Goal: Task Accomplishment & Management: Manage account settings

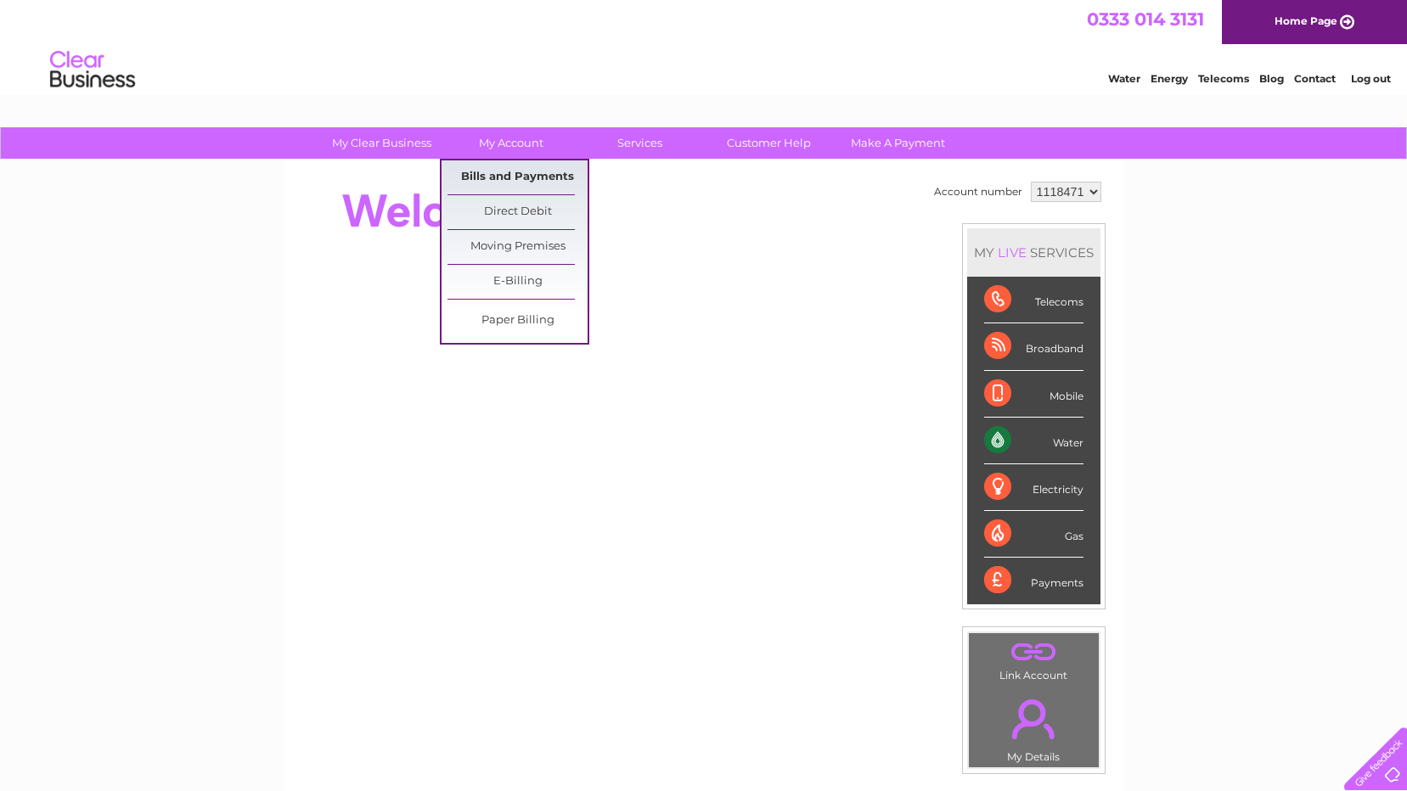
click at [515, 174] on link "Bills and Payments" at bounding box center [518, 178] width 140 height 34
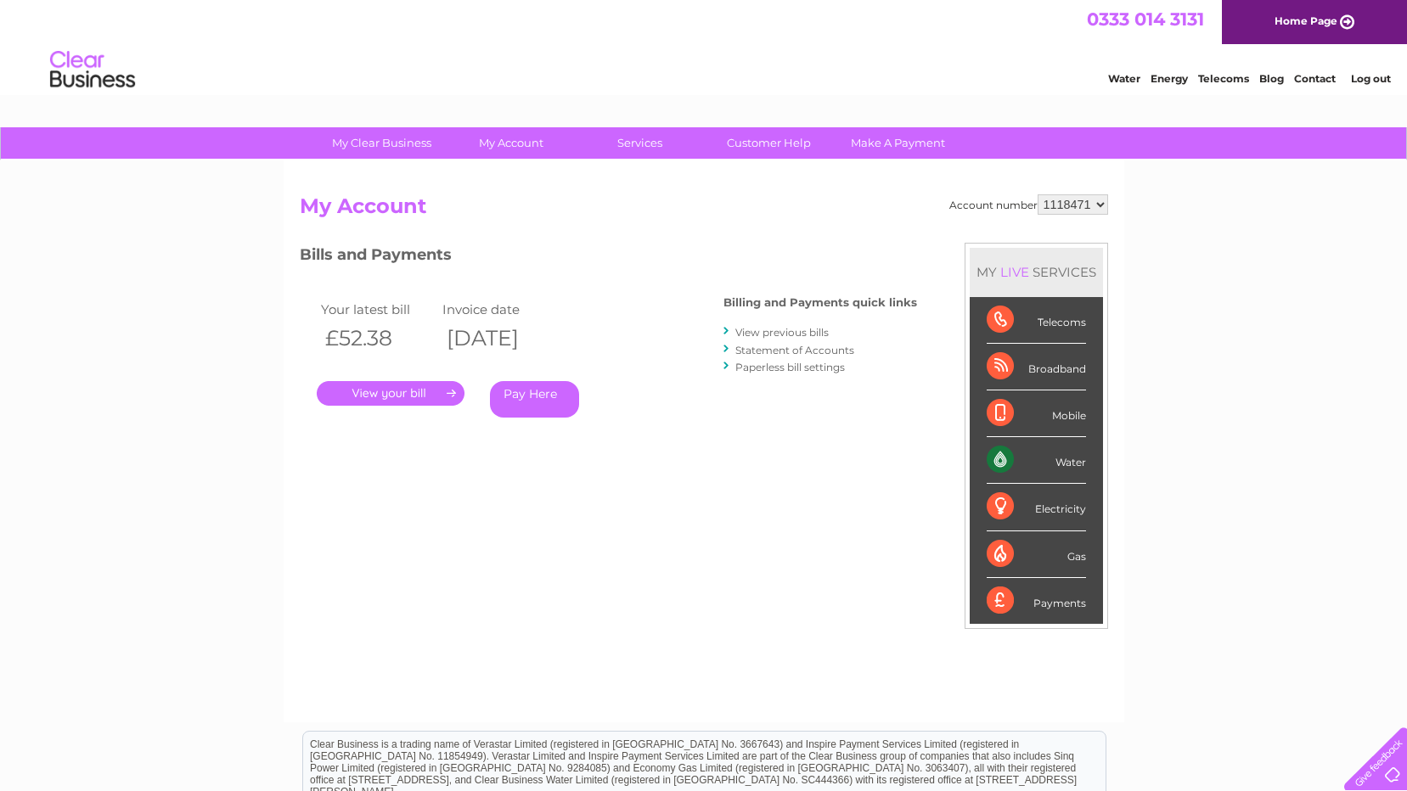
click at [398, 394] on link "." at bounding box center [391, 393] width 148 height 25
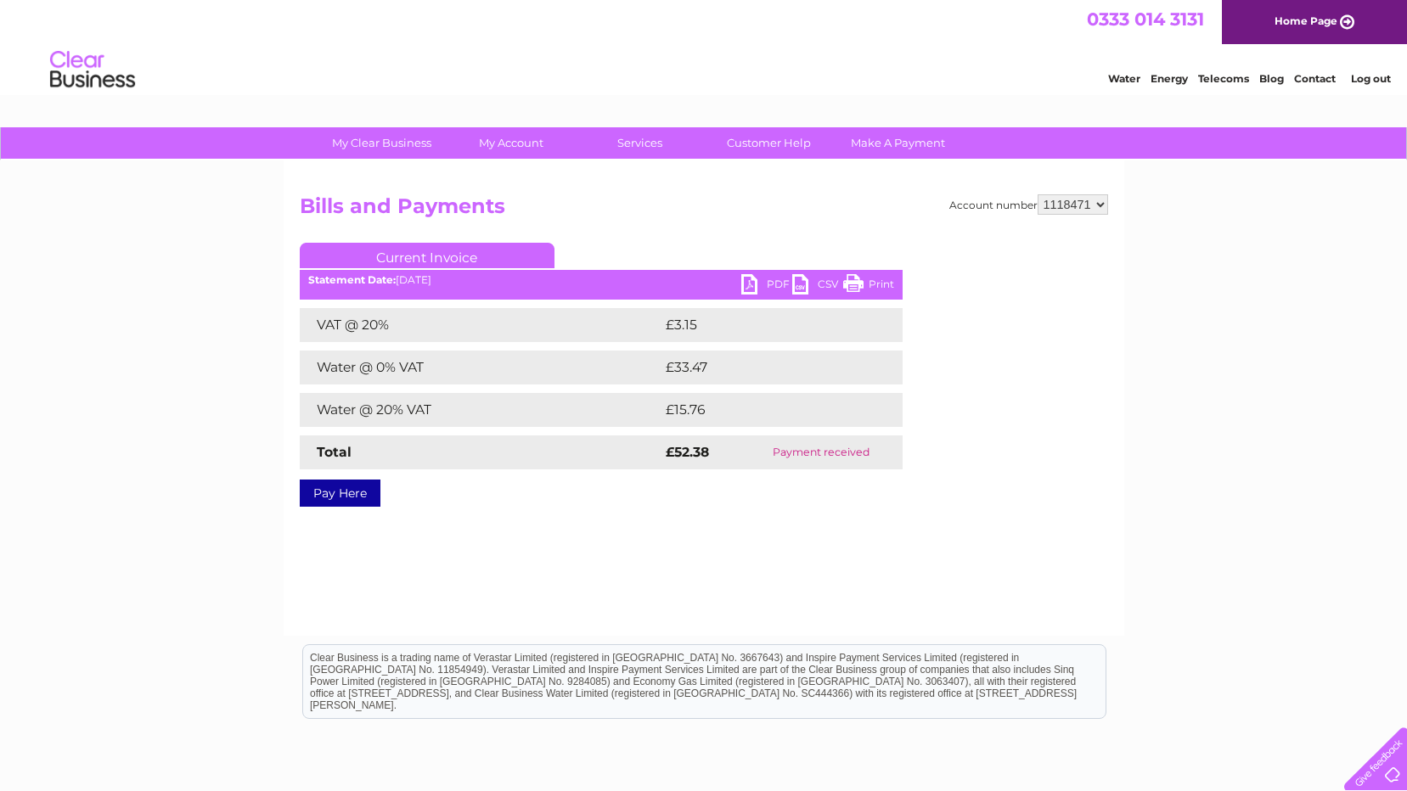
click at [743, 281] on link "PDF" at bounding box center [766, 286] width 51 height 25
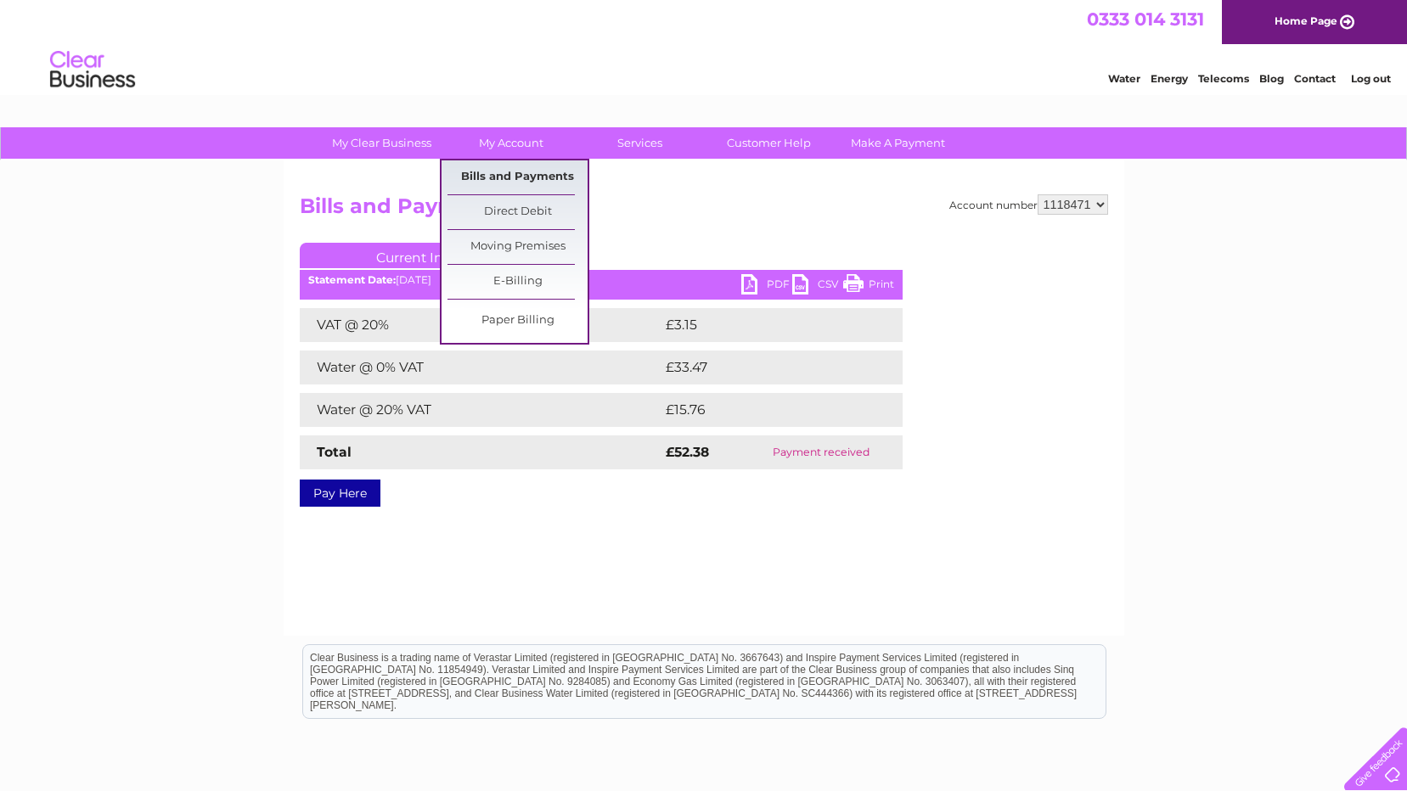
click at [515, 166] on link "Bills and Payments" at bounding box center [518, 178] width 140 height 34
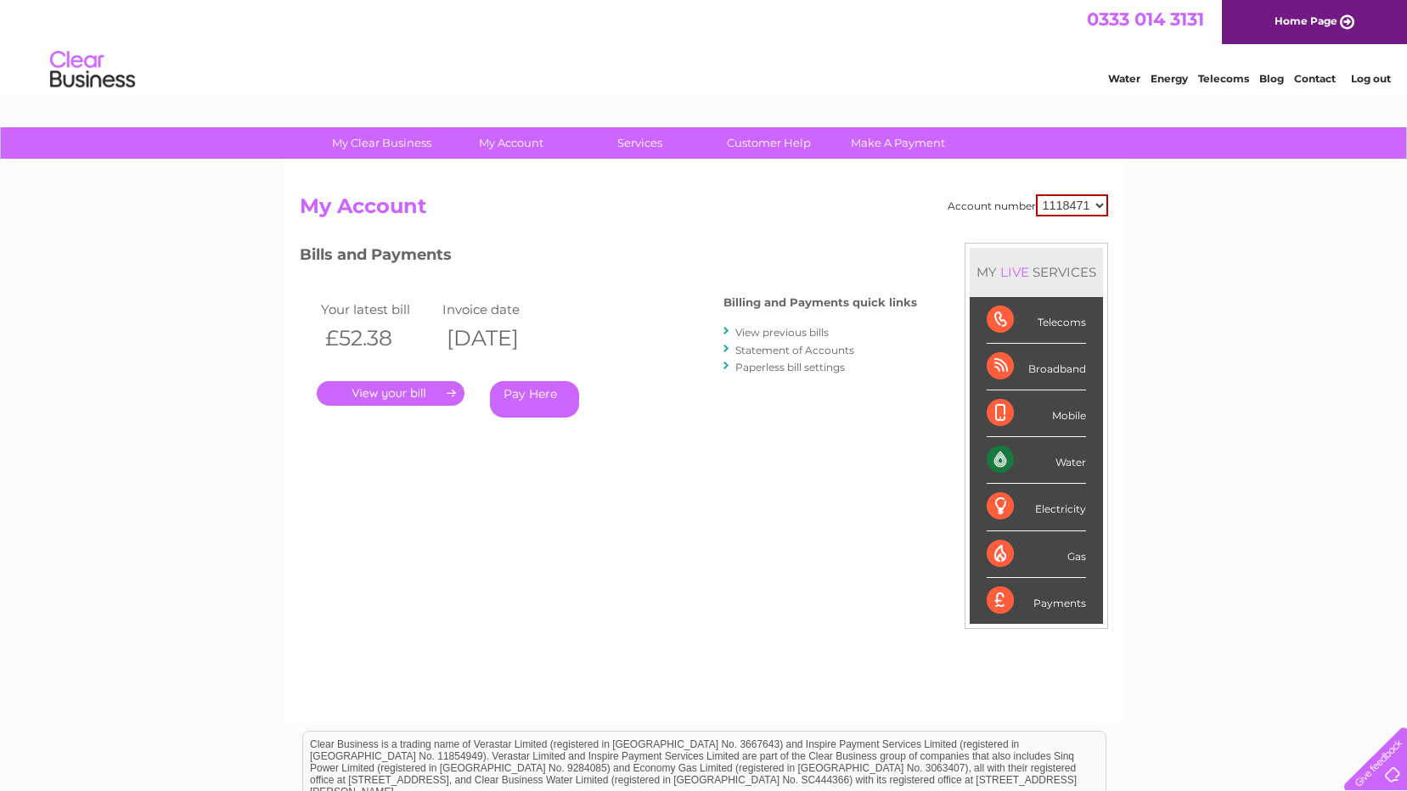
click at [775, 334] on link "View previous bills" at bounding box center [781, 332] width 93 height 13
